Goal: Check status: Check status

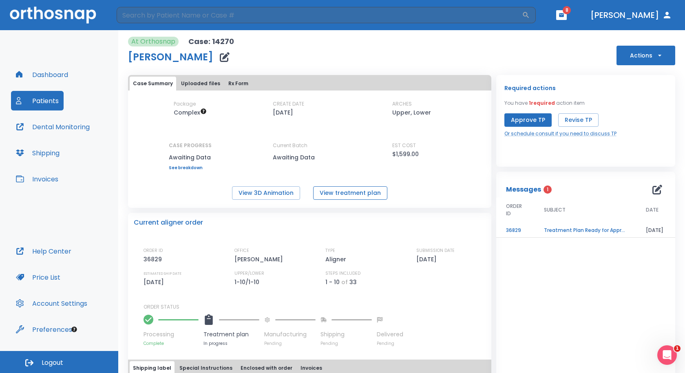
click at [370, 194] on button "View treatment plan" at bounding box center [350, 192] width 74 height 13
click at [560, 227] on td "Treatment Plan Ready for Approval!" at bounding box center [585, 230] width 102 height 14
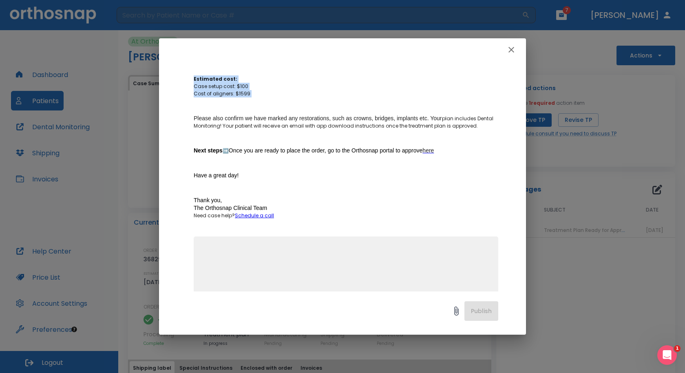
scroll to position [482, 0]
drag, startPoint x: 191, startPoint y: 75, endPoint x: 348, endPoint y: 108, distance: 160.4
click at [348, 108] on div "Treatment Plan Ready for Approval! Author [PERSON_NAME] Date [DATE] Order ID 36…" at bounding box center [342, 176] width 367 height 230
copy div "Loremipsu Dolo Sitam con Adipisci! Elitse Doe Temporinci Utla 46/86/36 Etdol MA…"
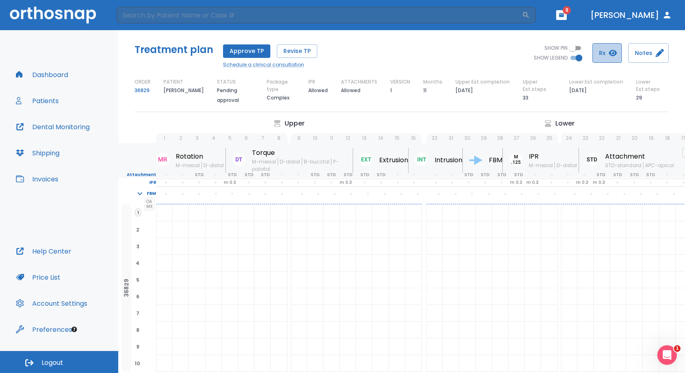
click at [604, 56] on button "Rx" at bounding box center [606, 53] width 29 height 20
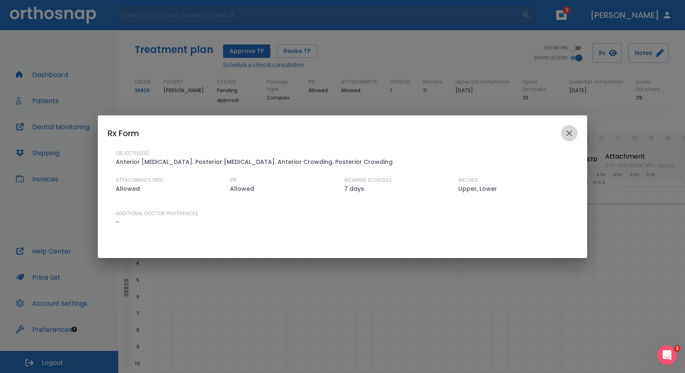
drag, startPoint x: 571, startPoint y: 132, endPoint x: 577, endPoint y: 125, distance: 9.5
click at [572, 132] on icon "close" at bounding box center [569, 133] width 10 height 10
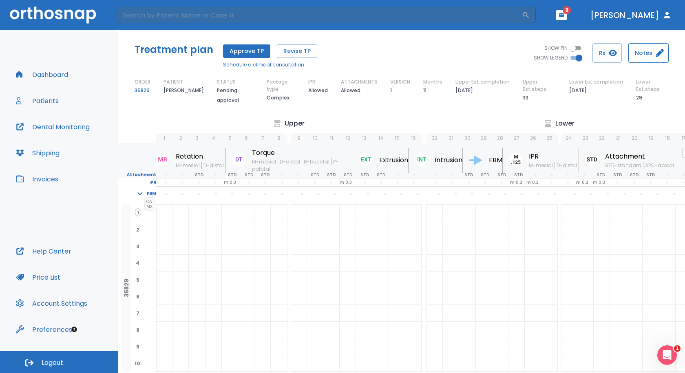
click at [642, 56] on button "Notes" at bounding box center [648, 53] width 40 height 20
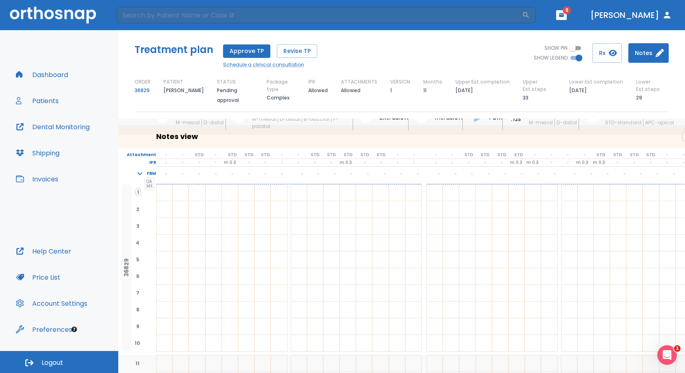
scroll to position [82, 0]
